Goal: Task Accomplishment & Management: Use online tool/utility

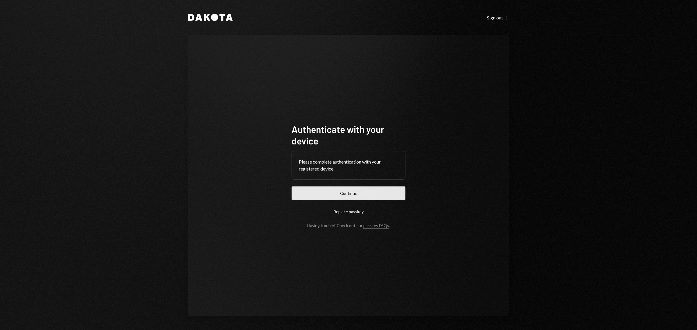
click at [361, 191] on button "Continue" at bounding box center [348, 194] width 114 height 14
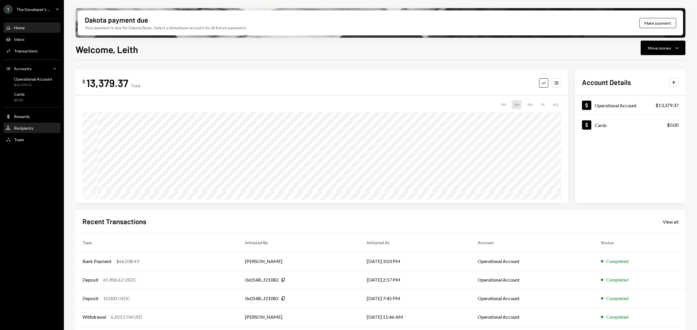
click at [28, 126] on div "Recipients" at bounding box center [23, 128] width 19 height 5
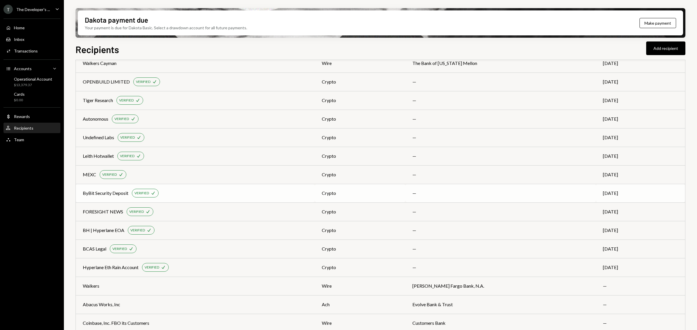
scroll to position [79, 0]
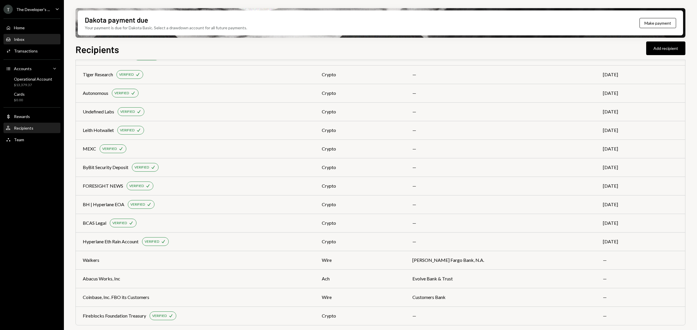
click at [34, 38] on div "Inbox Inbox" at bounding box center [32, 39] width 52 height 5
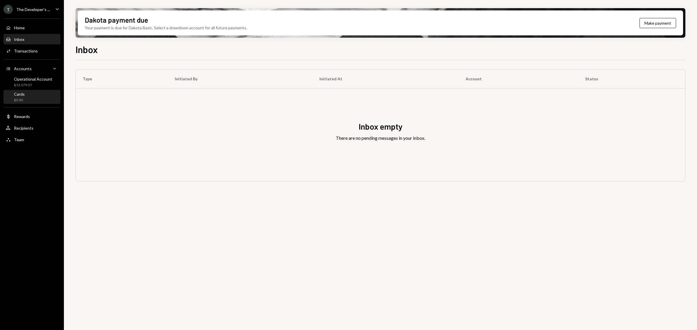
click at [34, 99] on div "Cards $0.00" at bounding box center [32, 97] width 52 height 11
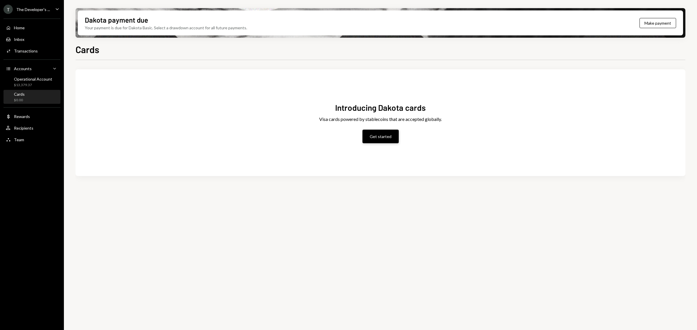
click at [383, 140] on button "Get started" at bounding box center [380, 137] width 36 height 14
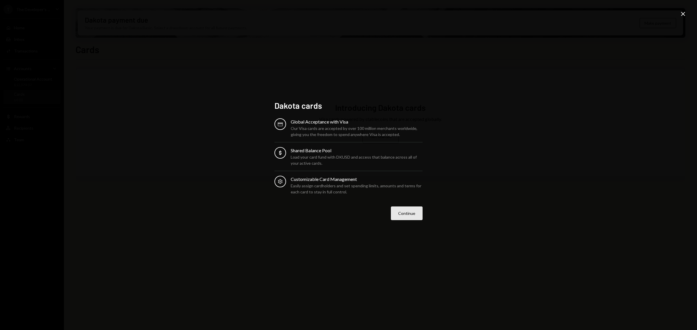
click at [407, 208] on button "Continue" at bounding box center [407, 214] width 32 height 14
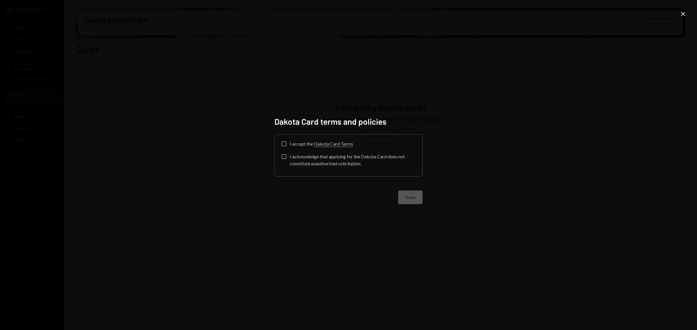
click at [301, 144] on div "I accept the Dakota Card Terms" at bounding box center [321, 144] width 63 height 7
click at [286, 144] on button "I accept the Dakota Card Terms" at bounding box center [284, 144] width 5 height 5
click at [296, 154] on div "I acknowledge that applying for the Dakota Card does not constitute unauthorize…" at bounding box center [352, 160] width 125 height 14
click at [286, 154] on button "I acknowledge that applying for the Dakota Card does not constitute unauthorize…" at bounding box center [284, 156] width 5 height 5
click at [404, 198] on button "Done" at bounding box center [410, 198] width 24 height 14
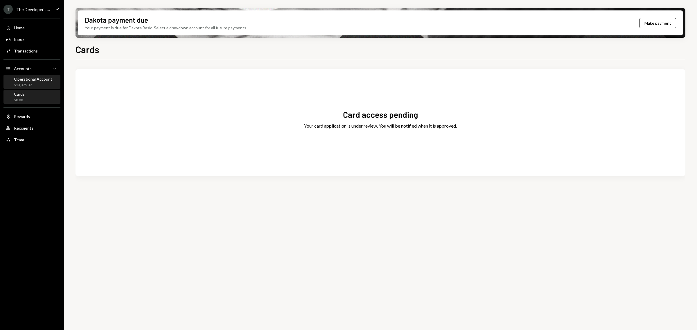
click at [37, 79] on div "Operational Account" at bounding box center [33, 79] width 38 height 5
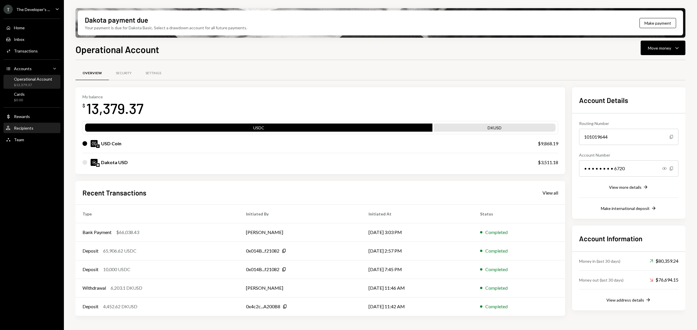
click at [32, 129] on div "Recipients" at bounding box center [23, 128] width 19 height 5
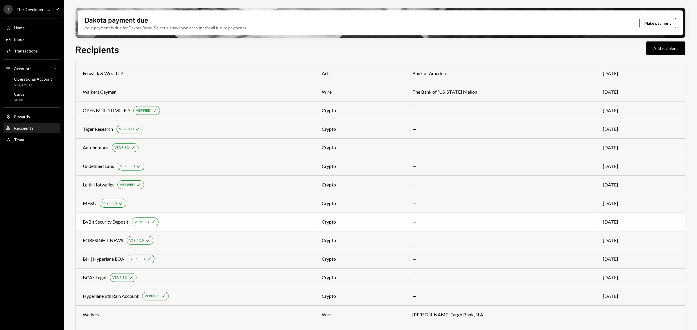
scroll to position [36, 0]
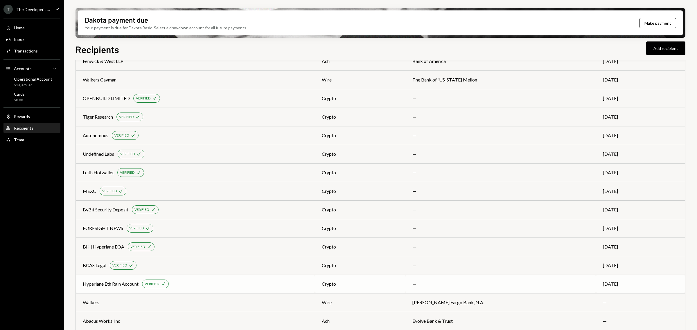
click at [300, 285] on div "Hyperlane Eth Rain Account VERIFIED Check" at bounding box center [195, 284] width 225 height 9
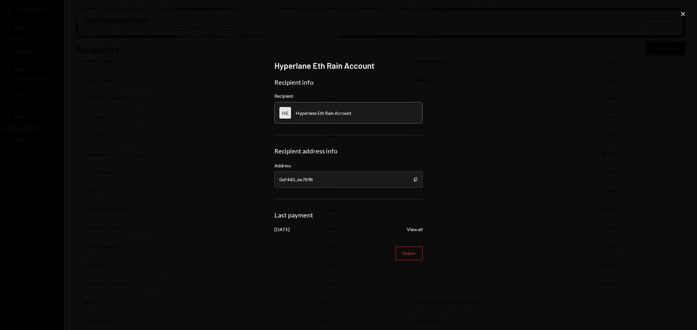
click at [683, 10] on icon "Close" at bounding box center [682, 13] width 7 height 7
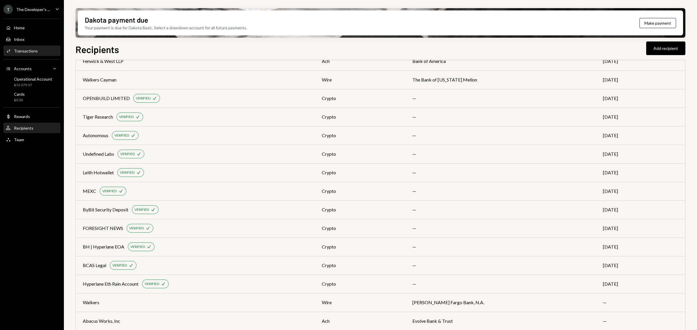
click at [35, 51] on div "Transactions" at bounding box center [26, 50] width 24 height 5
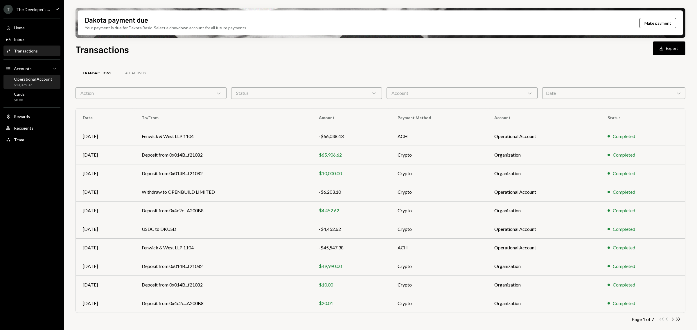
click at [52, 80] on div "Operational Account $13,379.37" at bounding box center [32, 82] width 52 height 11
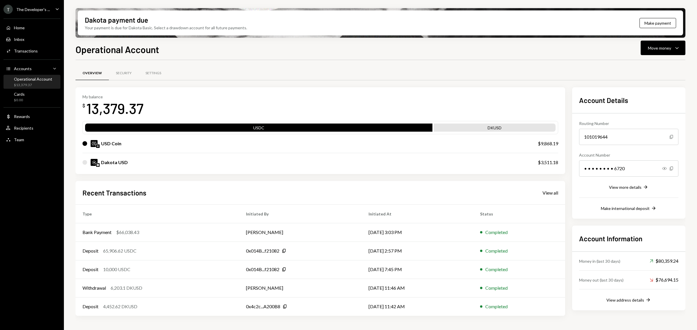
click at [668, 57] on div "Operational Account Move money Caret Down Overview Security Settings My balance…" at bounding box center [380, 203] width 610 height 322
click at [671, 48] on div "Move money Caret Down" at bounding box center [663, 47] width 30 height 7
click at [658, 63] on div "Send" at bounding box center [658, 65] width 42 height 6
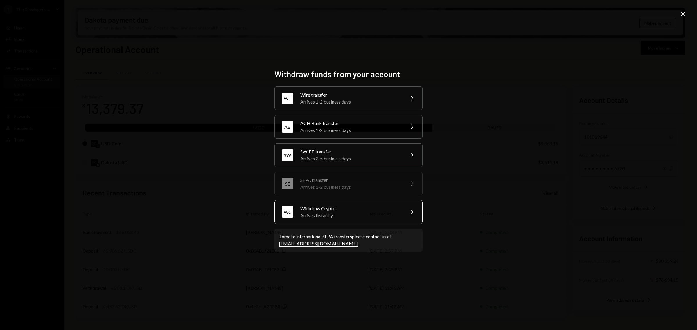
click at [391, 208] on div "Withdraw Crypto" at bounding box center [350, 208] width 101 height 7
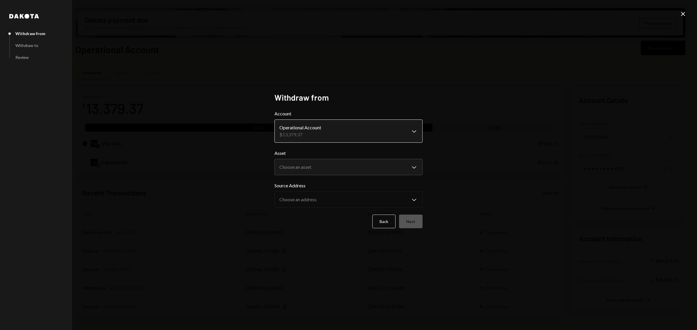
click at [363, 124] on body "T The Developer's ... Caret Down Home Home Inbox Inbox Activities Transactions …" at bounding box center [348, 165] width 697 height 330
click at [369, 164] on body "T The Developer's ... Caret Down Home Home Inbox Inbox Activities Transactions …" at bounding box center [348, 165] width 697 height 330
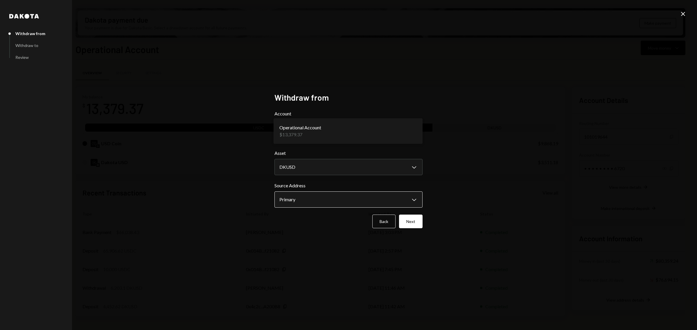
click at [373, 197] on body "T The Developer's ... Caret Down Home Home Inbox Inbox Activities Transactions …" at bounding box center [348, 165] width 697 height 330
click at [462, 195] on div "**********" at bounding box center [348, 165] width 697 height 330
click at [397, 173] on body "T The Developer's ... Caret Down Home Home Inbox Inbox Activities Transactions …" at bounding box center [348, 165] width 697 height 330
select select "****"
click at [405, 198] on body "T The Developer's ... Caret Down Home Home Inbox Inbox Activities Transactions …" at bounding box center [348, 165] width 697 height 330
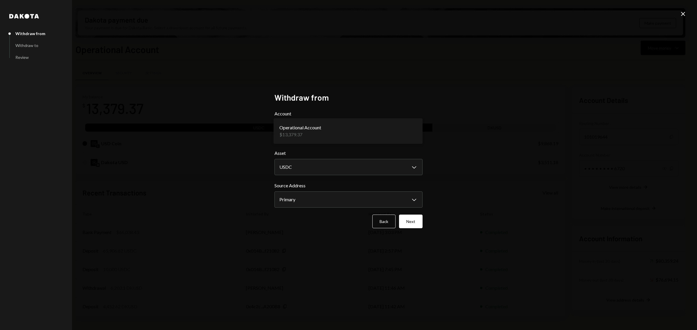
click at [439, 188] on div "**********" at bounding box center [348, 165] width 697 height 330
click at [414, 221] on button "Next" at bounding box center [411, 222] width 24 height 14
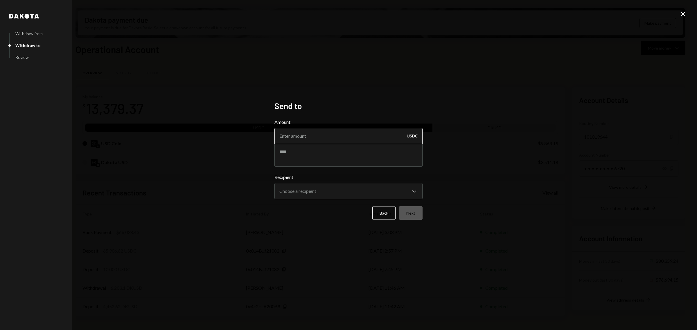
click at [355, 137] on input "Amount" at bounding box center [348, 136] width 148 height 16
type input "2000"
click at [324, 155] on textarea at bounding box center [348, 155] width 148 height 23
type textarea "**********"
click at [353, 186] on body "T The Developer's ... Caret Down Home Home Inbox Inbox Activities Transactions …" at bounding box center [348, 165] width 697 height 330
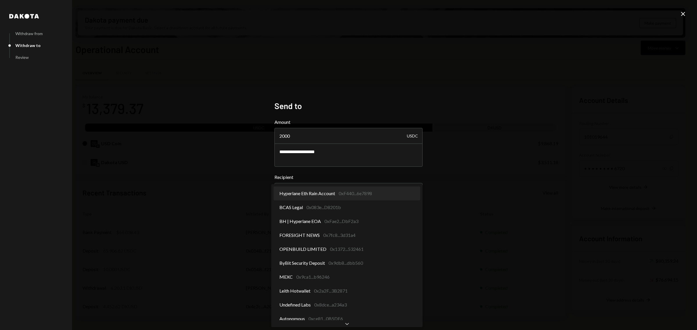
select select "**********"
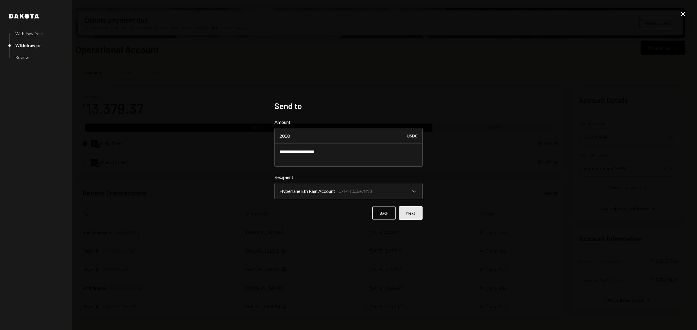
click at [412, 212] on button "Next" at bounding box center [411, 213] width 24 height 14
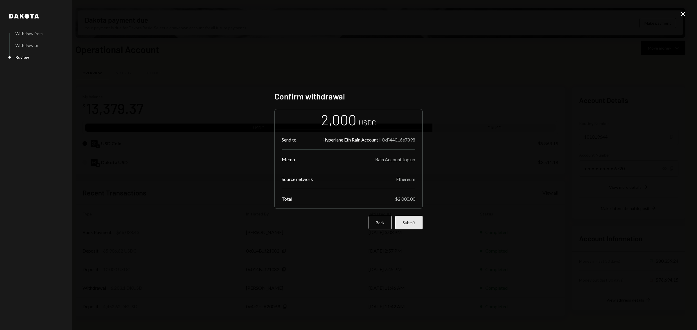
click at [411, 221] on button "Submit" at bounding box center [408, 223] width 27 height 14
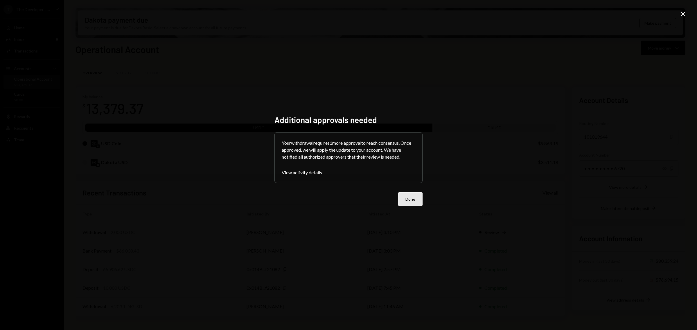
click at [401, 198] on button "Done" at bounding box center [410, 199] width 24 height 14
